Goal: Task Accomplishment & Management: Manage account settings

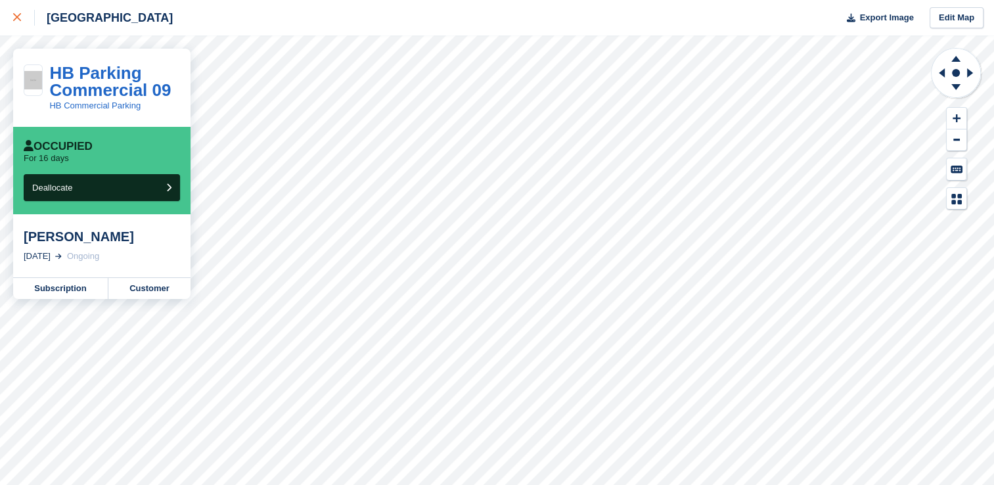
click at [11, 22] on link at bounding box center [17, 17] width 35 height 35
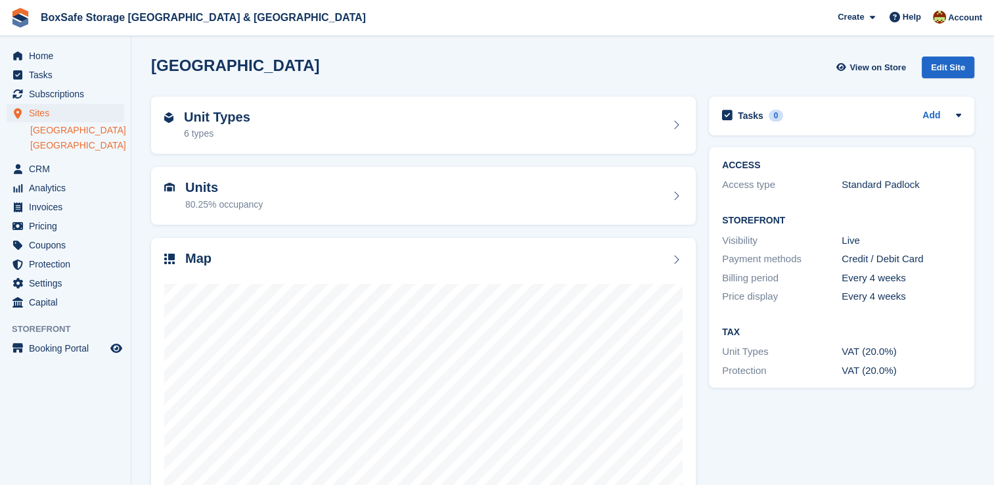
click at [57, 131] on link "[GEOGRAPHIC_DATA]" at bounding box center [77, 130] width 94 height 12
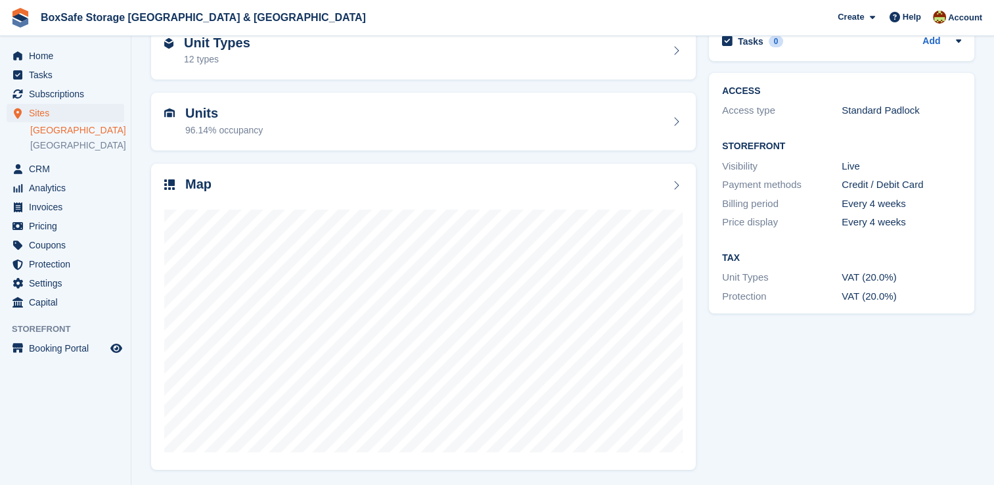
scroll to position [75, 0]
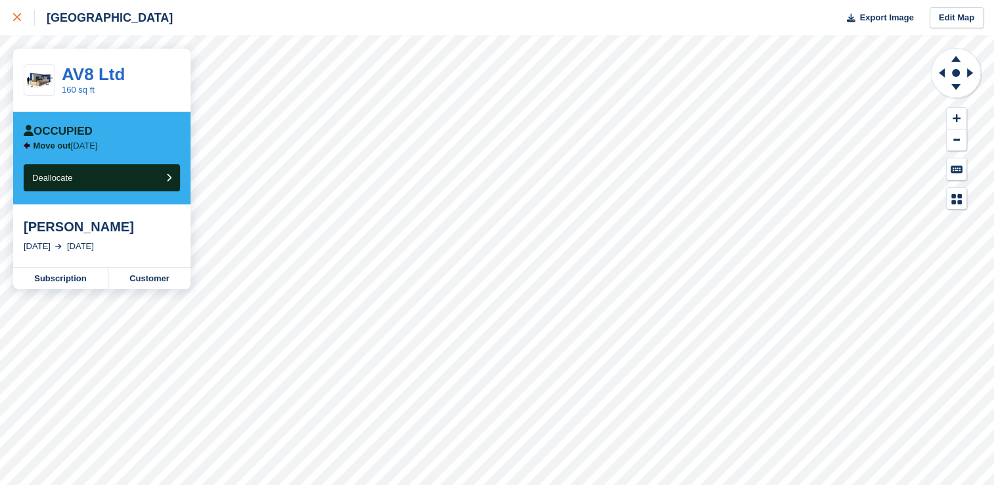
click at [11, 12] on link at bounding box center [17, 17] width 35 height 35
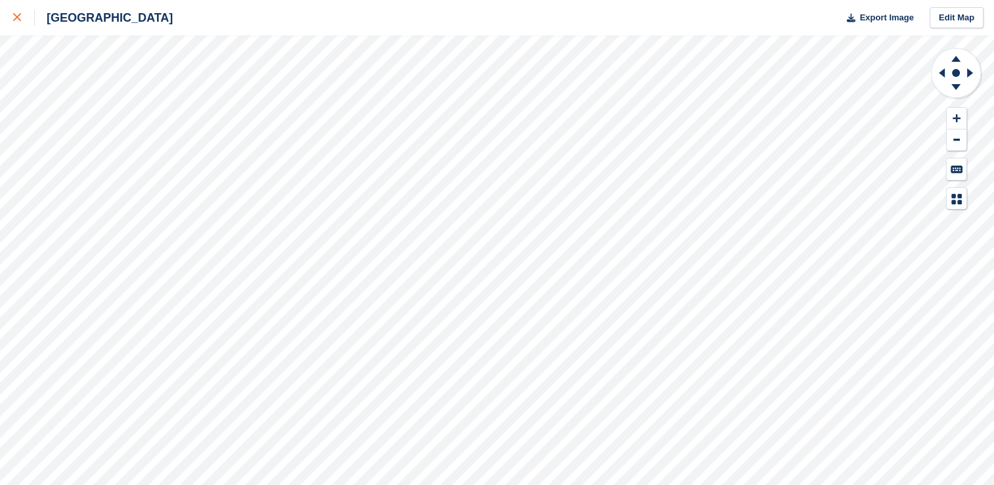
click at [17, 24] on div at bounding box center [24, 18] width 22 height 16
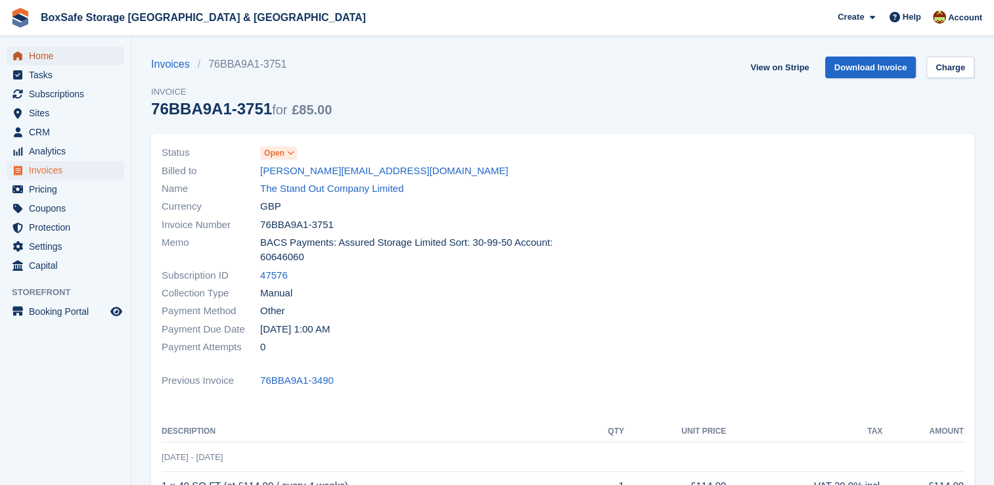
click at [50, 48] on span "Home" at bounding box center [68, 56] width 79 height 18
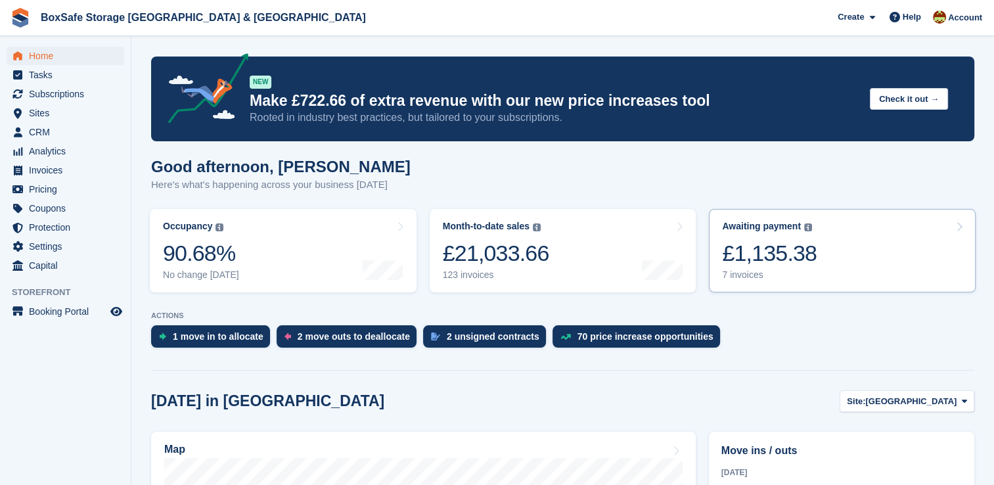
click at [778, 259] on div "£1,135.38" at bounding box center [769, 253] width 95 height 27
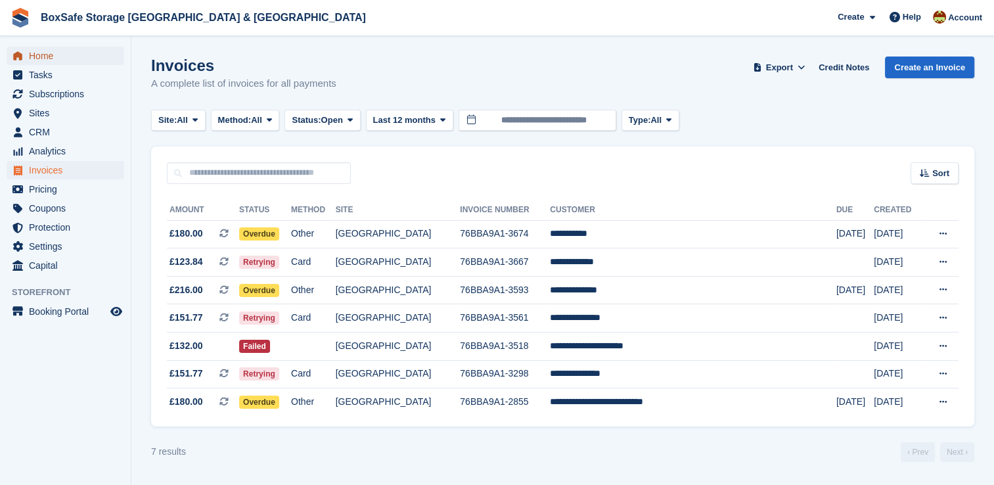
click at [24, 55] on span "menu" at bounding box center [18, 56] width 16 height 16
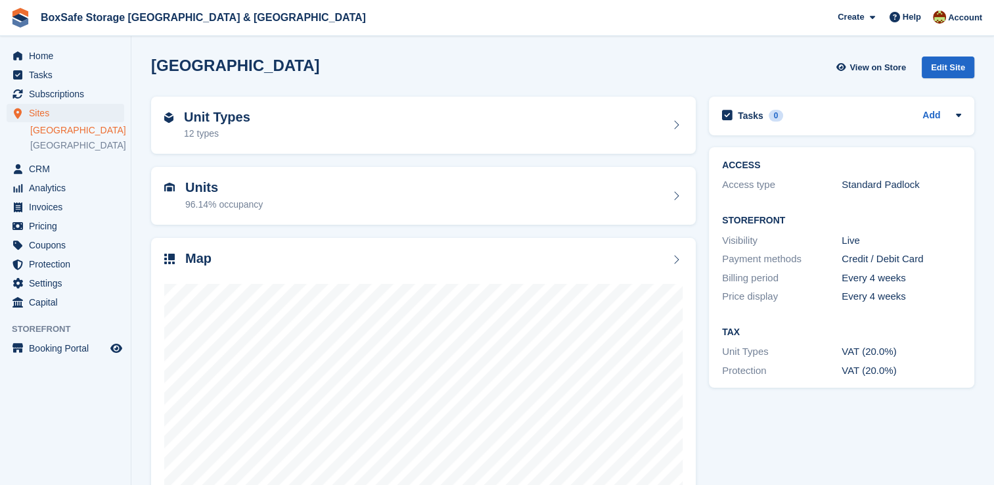
scroll to position [75, 0]
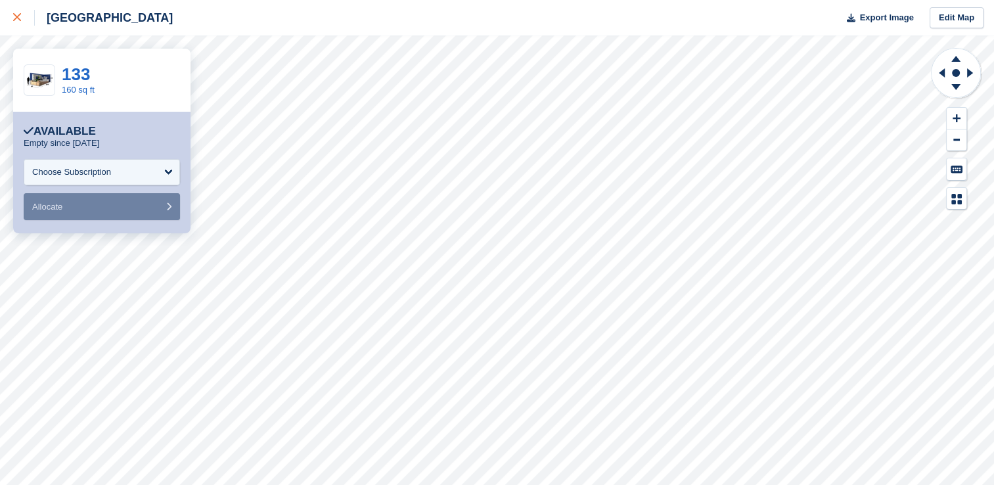
click at [16, 17] on icon at bounding box center [17, 17] width 8 height 8
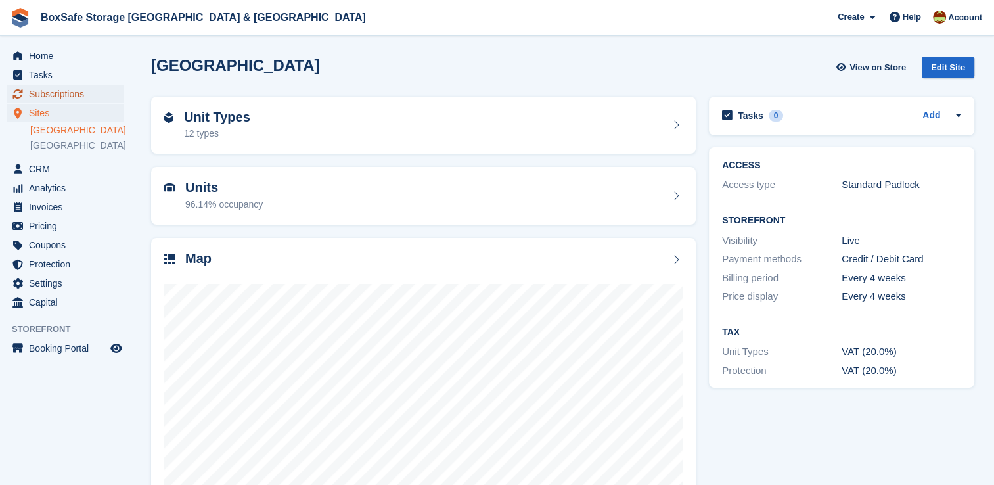
click at [66, 91] on span "Subscriptions" at bounding box center [68, 94] width 79 height 18
